Goal: Check status: Check status

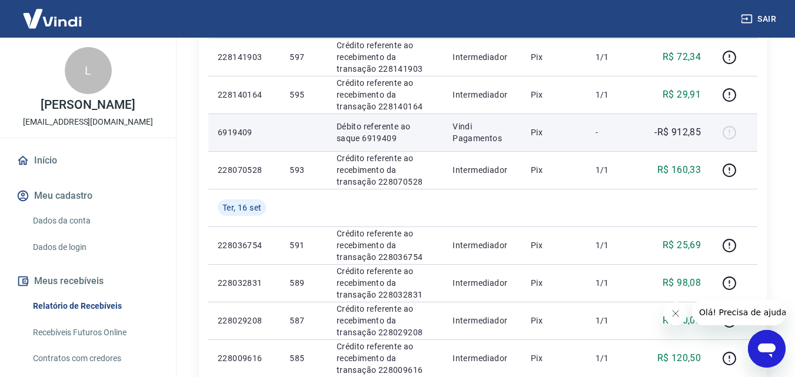
scroll to position [589, 0]
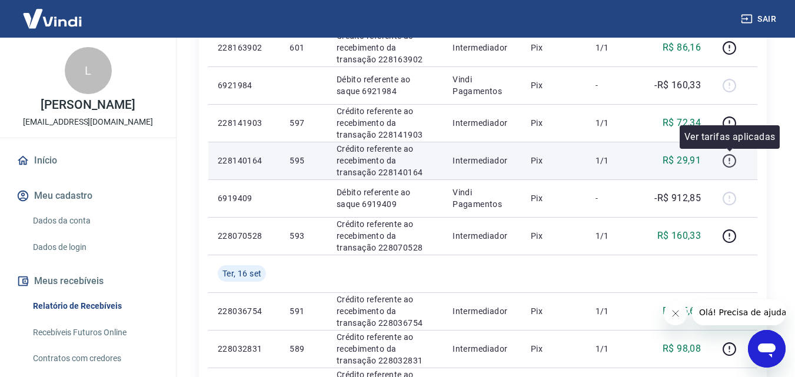
click at [722, 161] on button "button" at bounding box center [729, 160] width 19 height 19
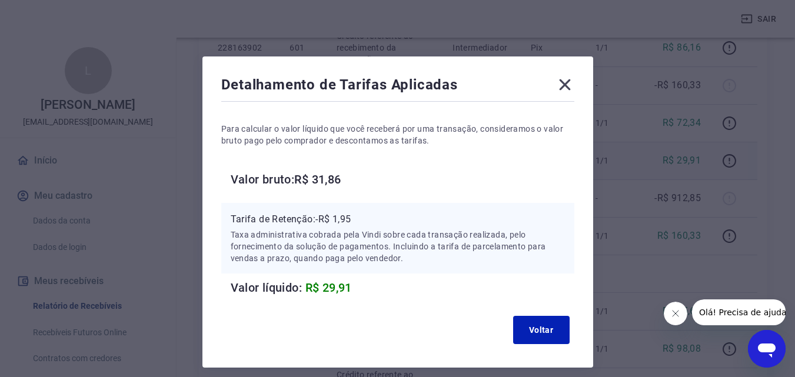
click at [558, 77] on icon at bounding box center [565, 84] width 19 height 19
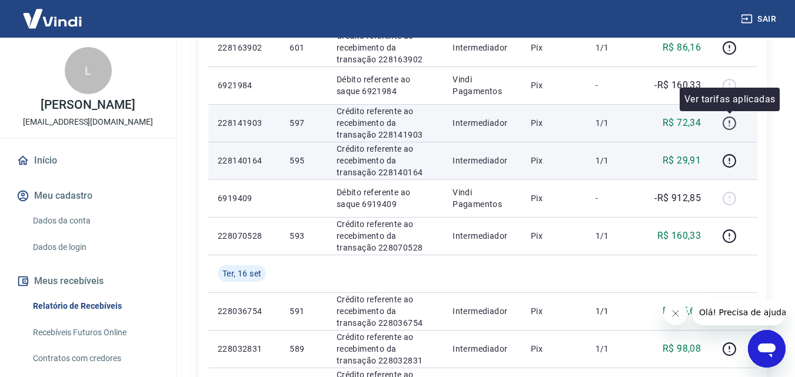
click at [727, 125] on icon "button" at bounding box center [729, 123] width 15 height 15
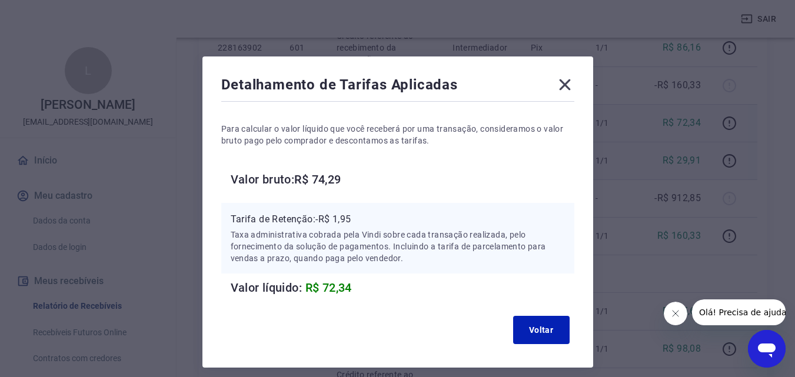
click at [566, 87] on icon at bounding box center [564, 84] width 11 height 11
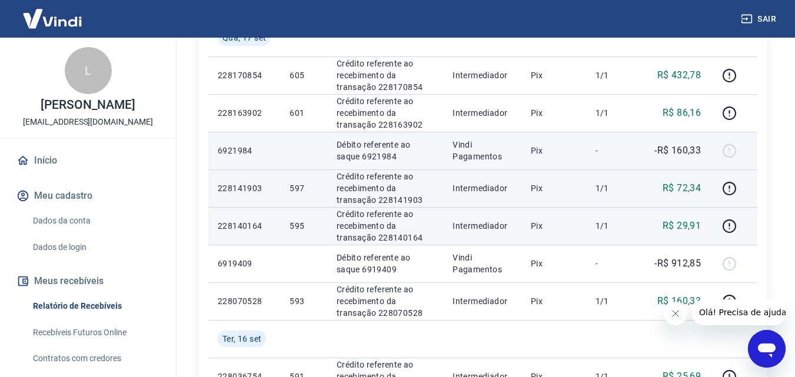
scroll to position [471, 0]
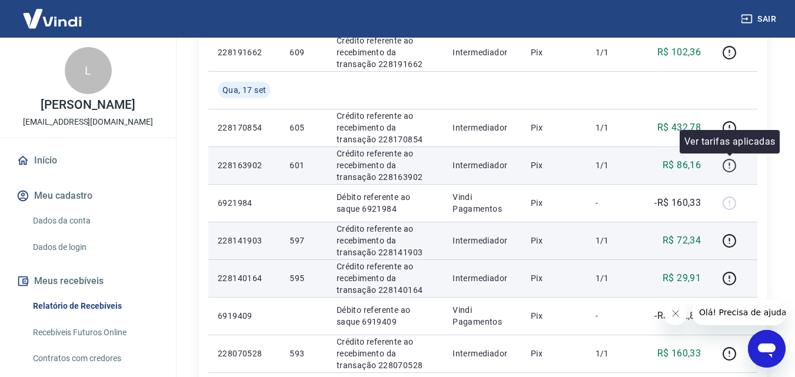
click at [728, 162] on icon "button" at bounding box center [729, 165] width 15 height 15
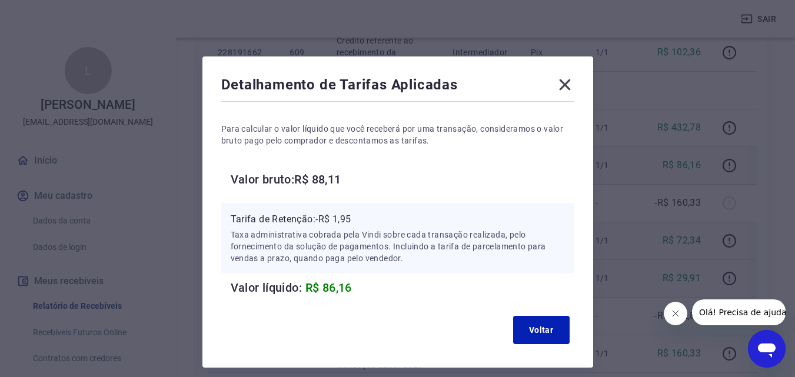
click at [573, 87] on icon at bounding box center [565, 84] width 19 height 19
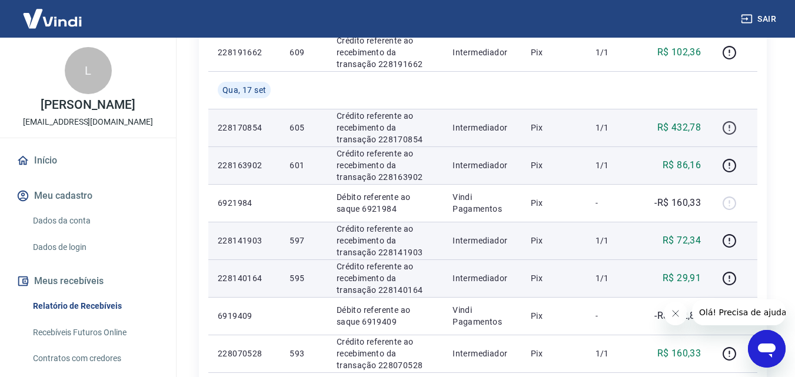
click at [728, 125] on icon "button" at bounding box center [729, 128] width 15 height 15
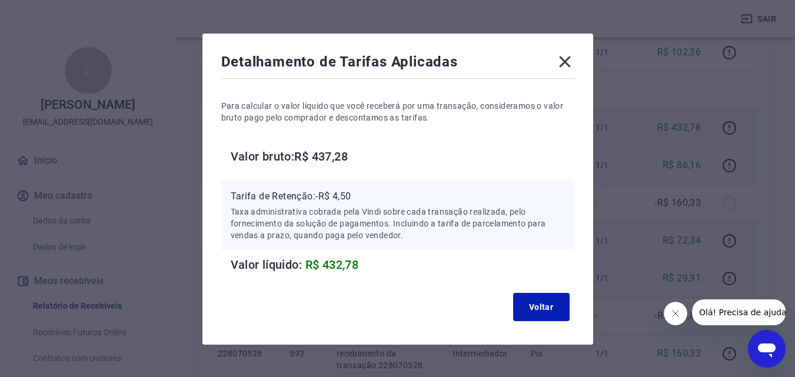
scroll to position [0, 0]
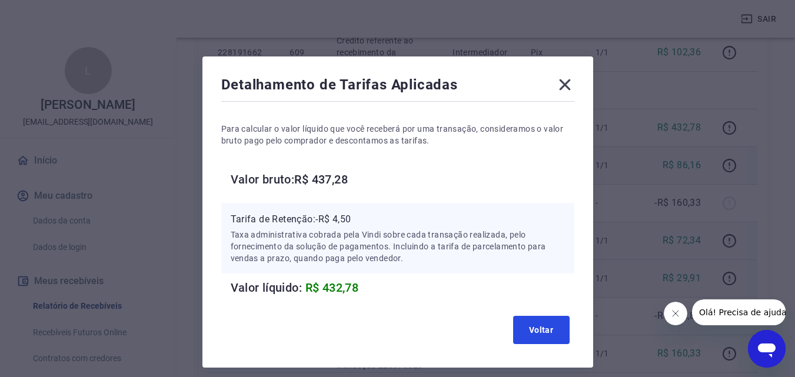
click at [519, 340] on button "Voltar" at bounding box center [541, 330] width 57 height 28
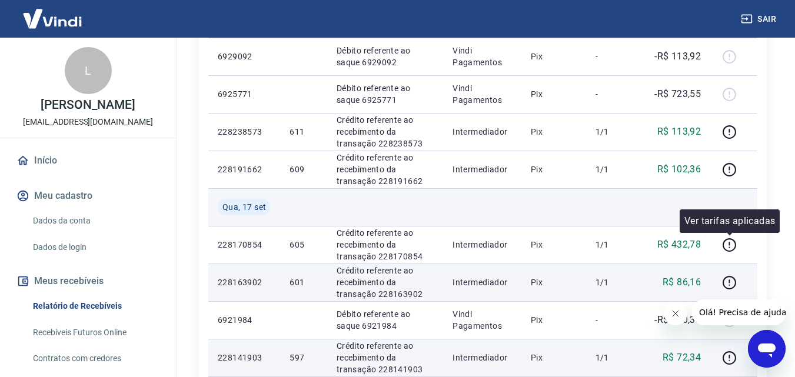
scroll to position [353, 0]
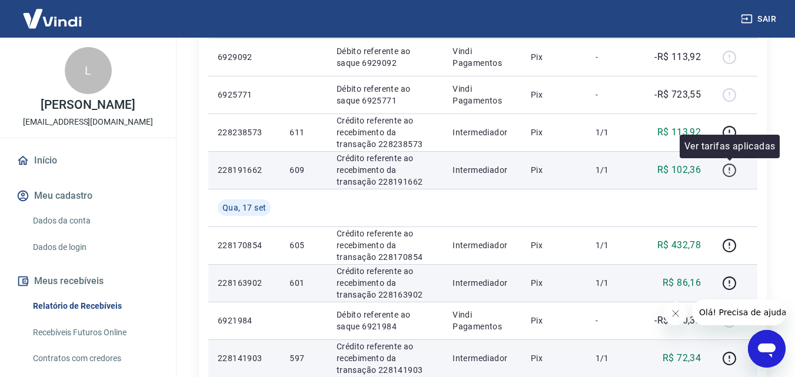
click at [729, 167] on icon "button" at bounding box center [729, 170] width 15 height 15
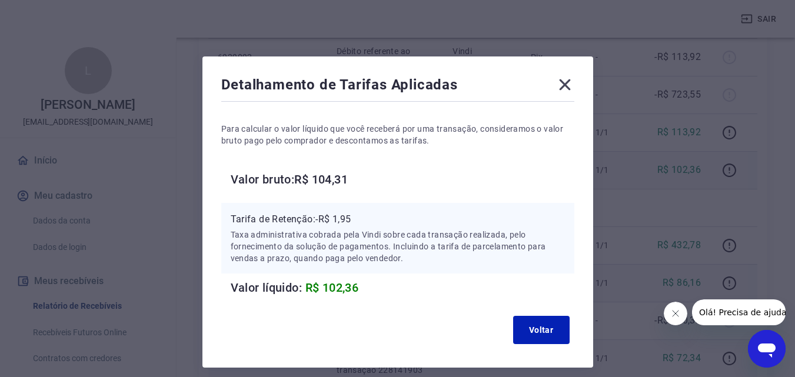
click at [559, 85] on icon at bounding box center [565, 84] width 19 height 19
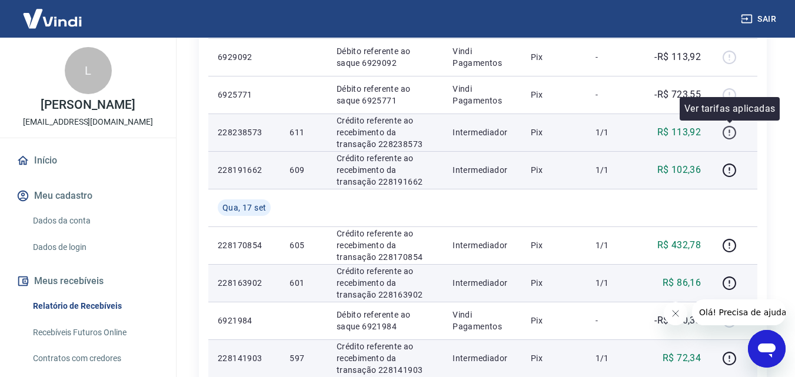
click at [738, 130] on button "button" at bounding box center [729, 132] width 19 height 19
